Goal: Find specific page/section: Find specific page/section

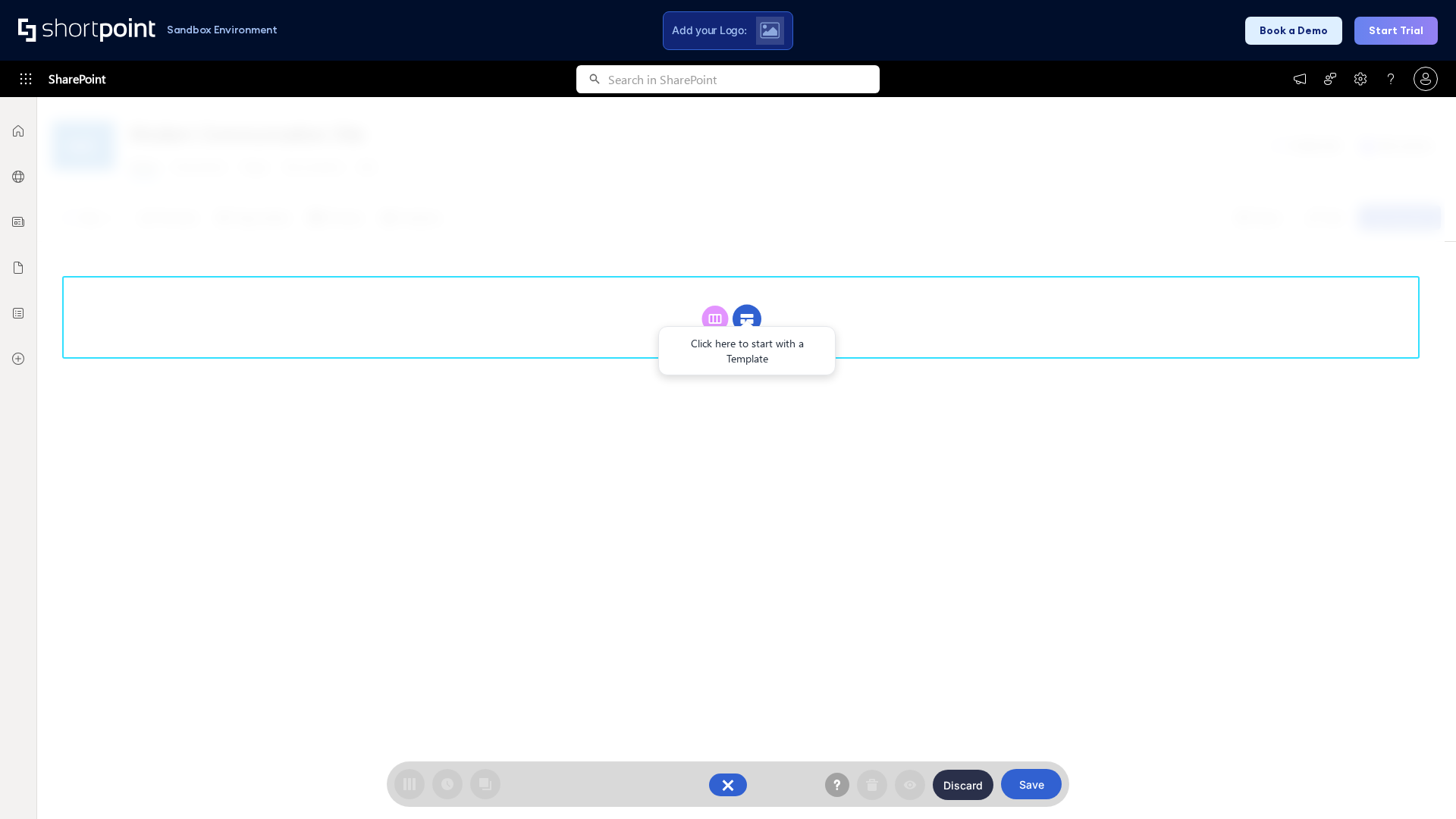
click at [747, 305] on circle at bounding box center [747, 319] width 29 height 29
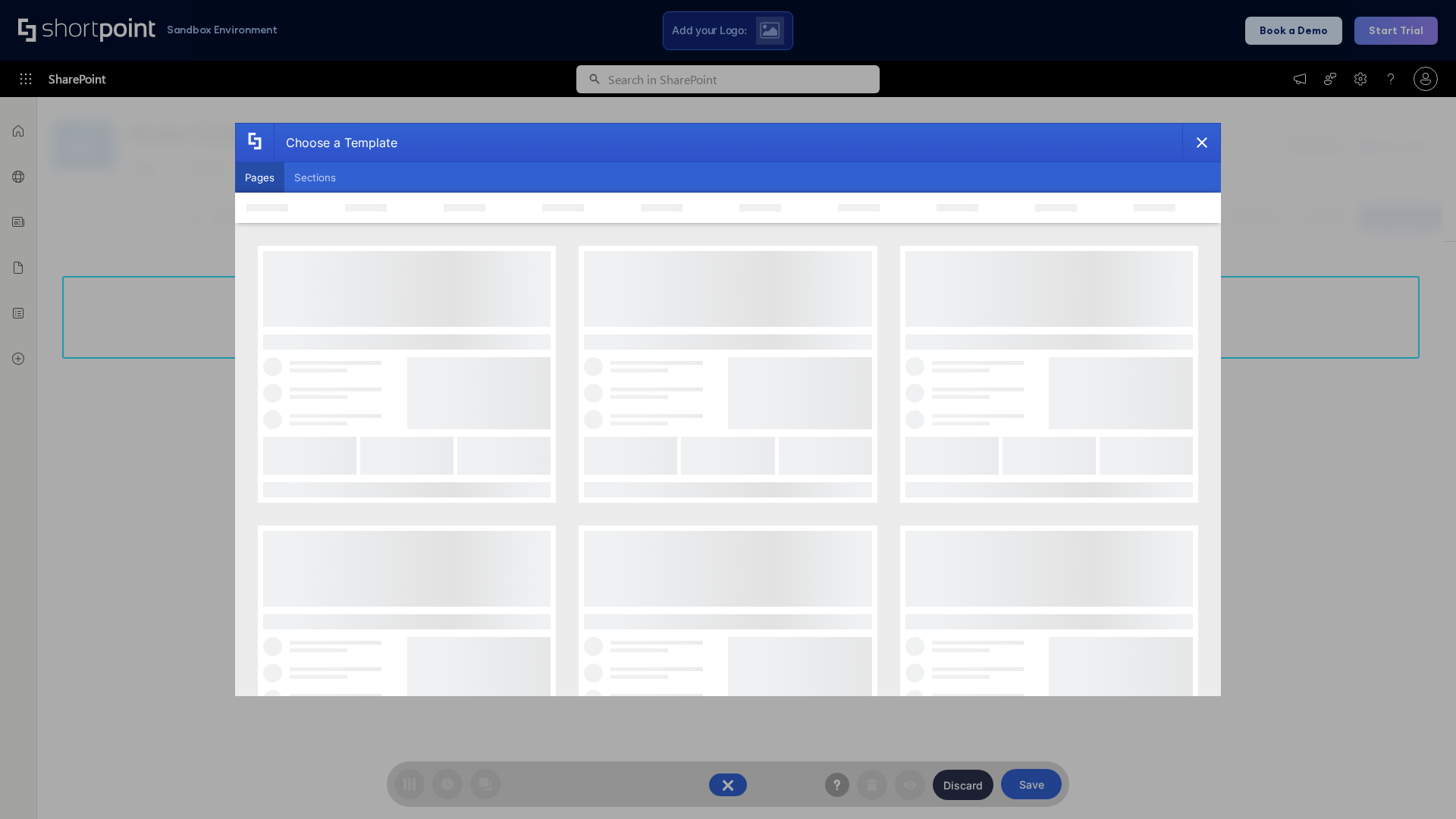
scroll to position [207, 0]
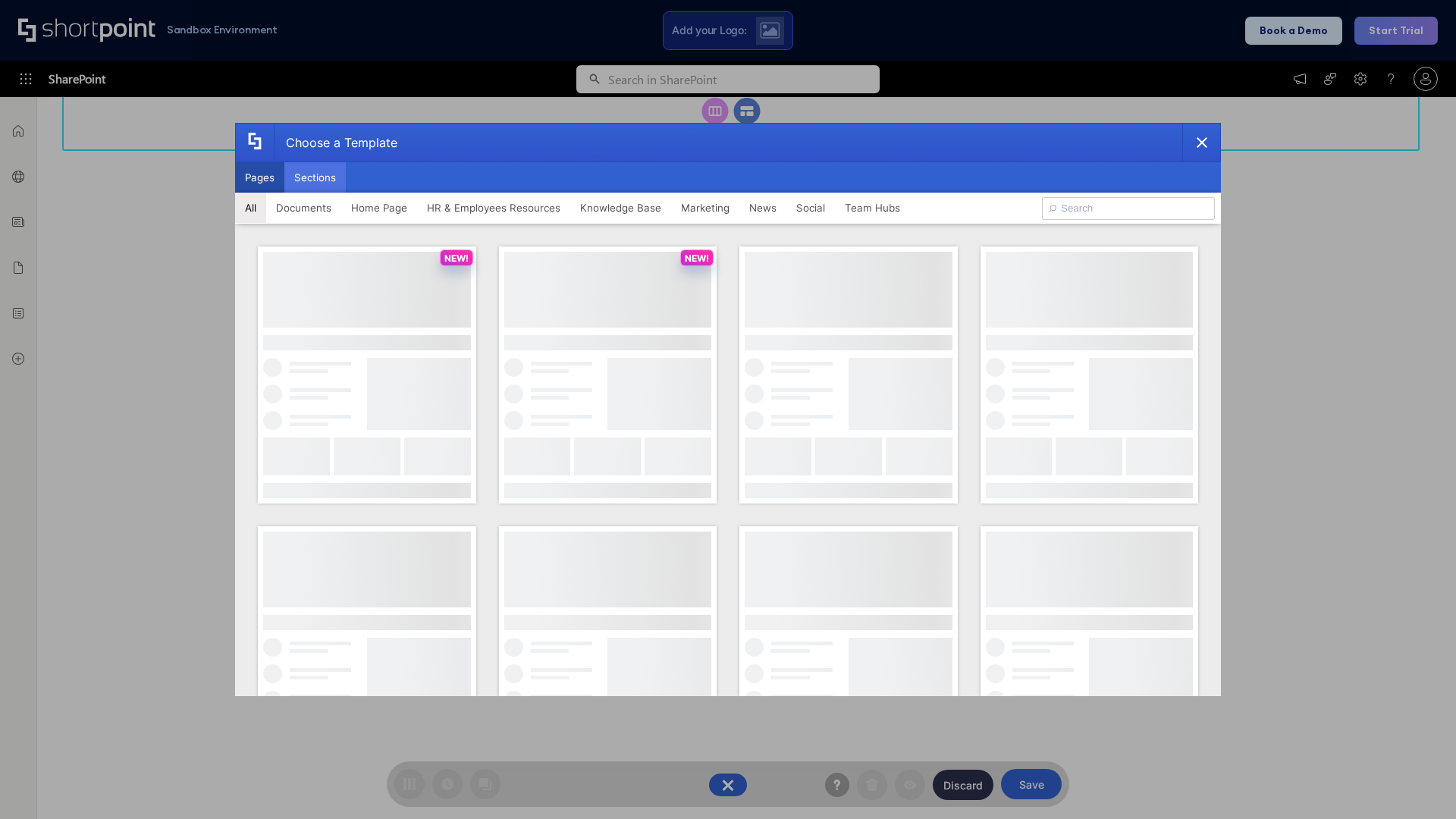
click at [315, 178] on button "Sections" at bounding box center [315, 177] width 62 height 31
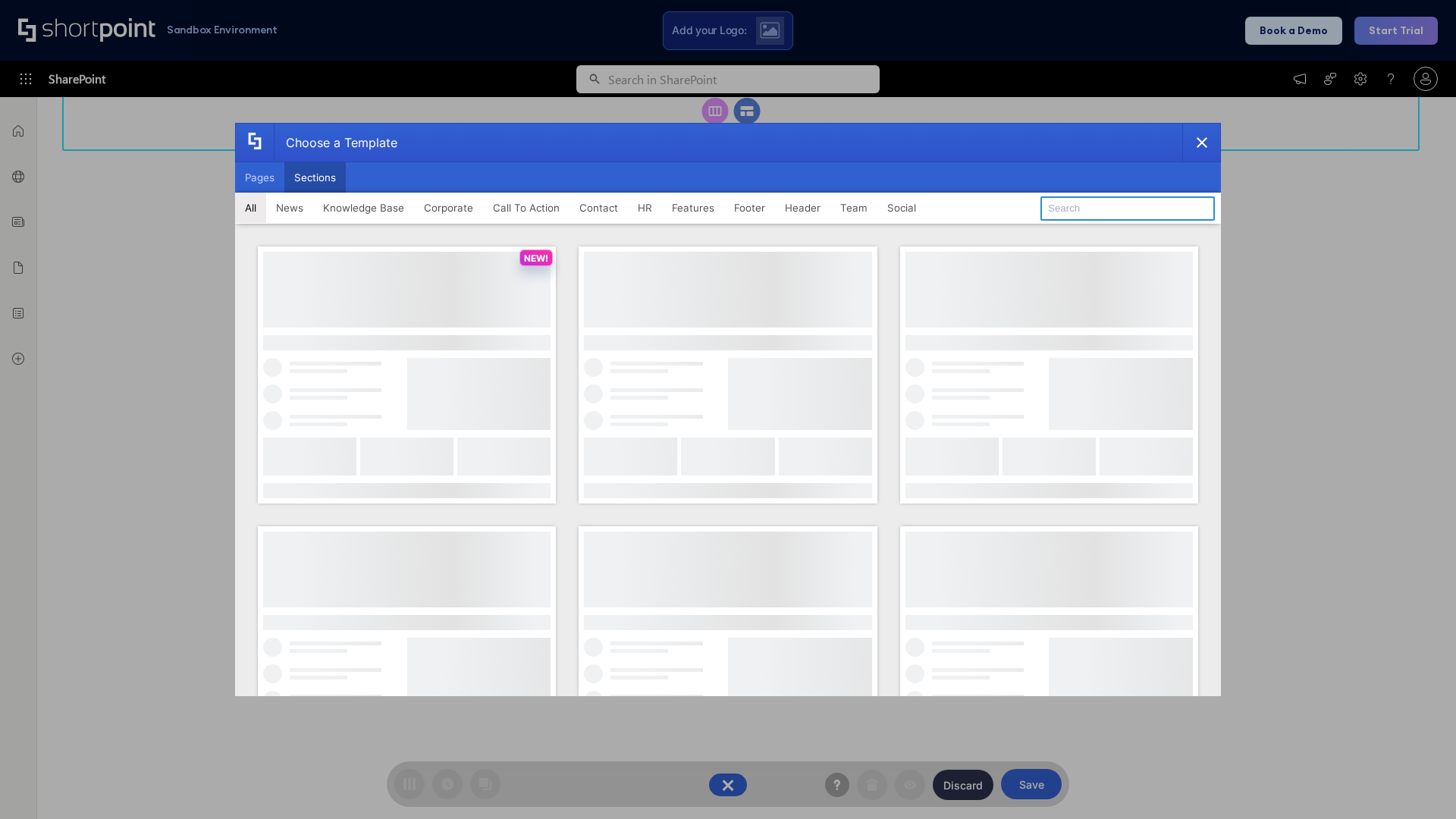
type input "Service Block 2"
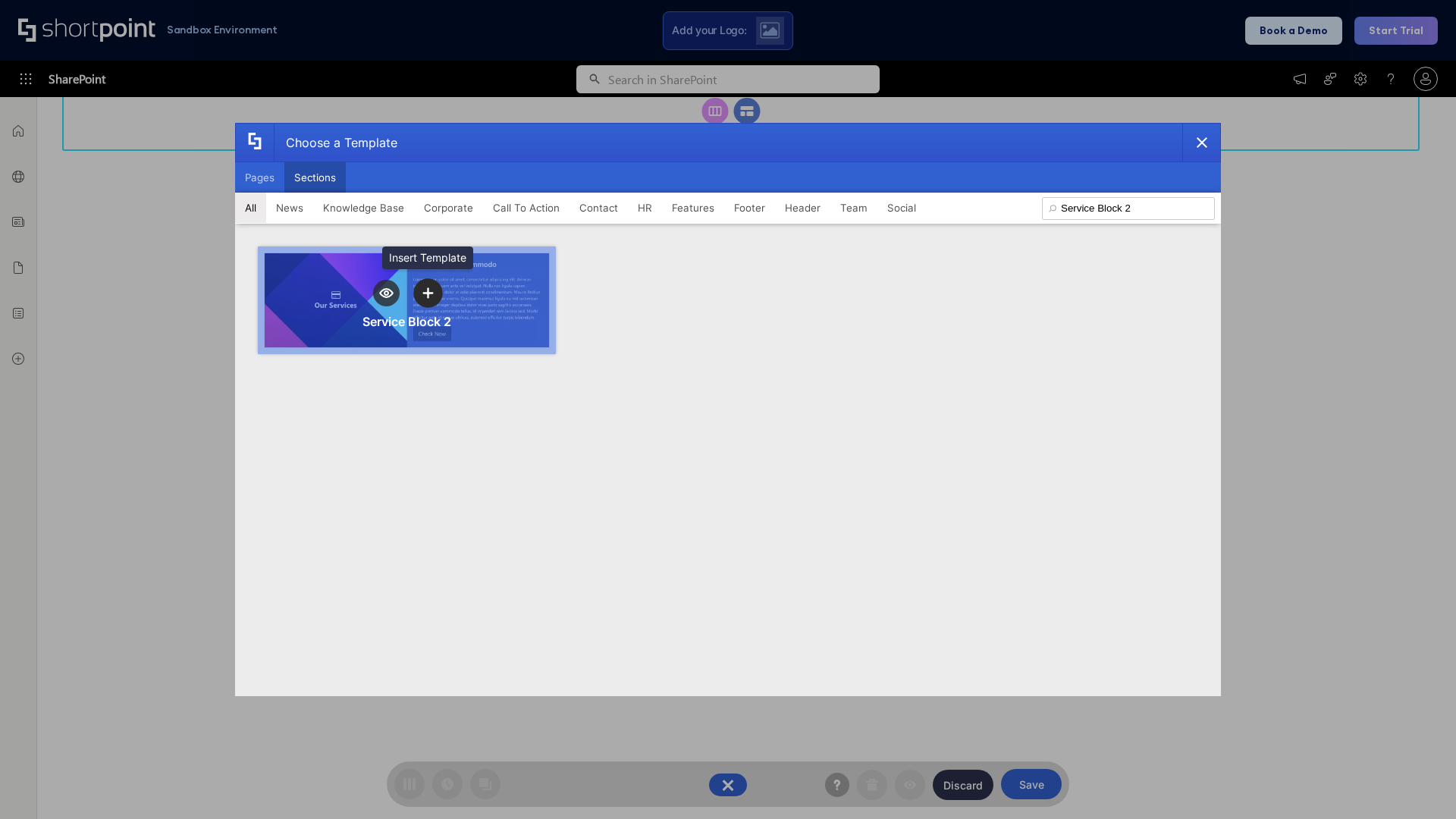
click at [428, 293] on icon "template selector" at bounding box center [427, 292] width 11 height 11
